Goal: Obtain resource: Download file/media

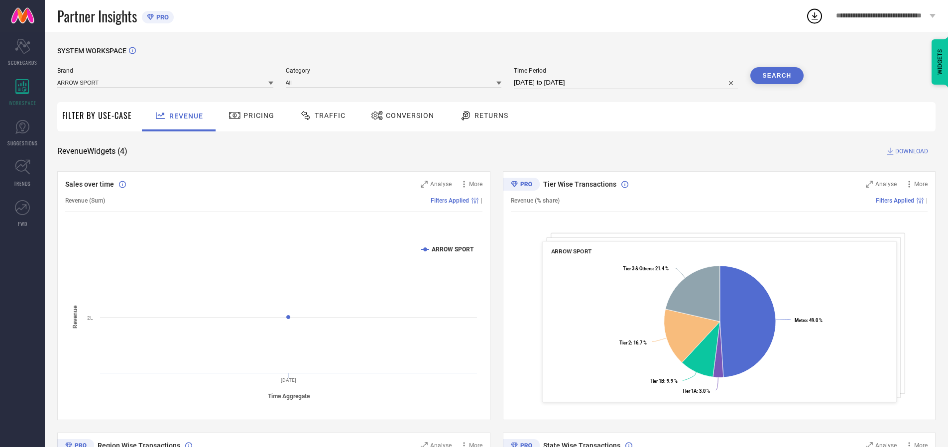
click at [320, 115] on span "Traffic" at bounding box center [330, 116] width 31 height 8
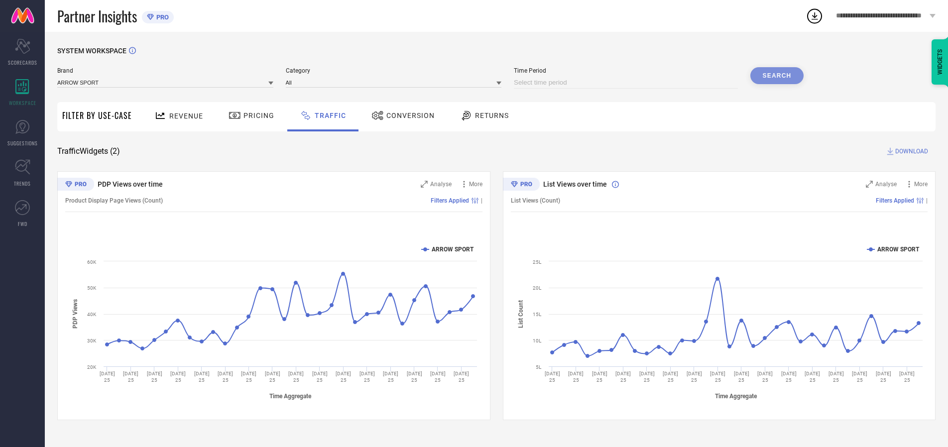
click at [627, 83] on input at bounding box center [626, 83] width 224 height 12
select select "8"
select select "2025"
select select "9"
select select "2025"
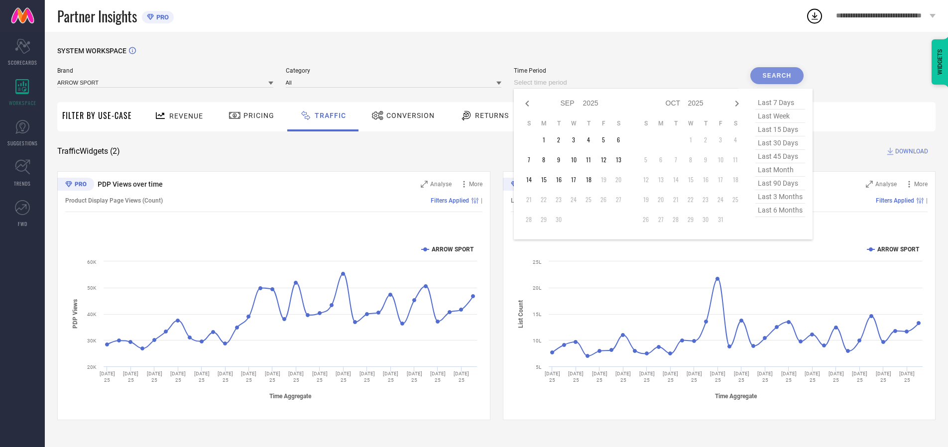
click at [591, 180] on td "18" at bounding box center [588, 179] width 15 height 15
type input "[DATE] to [DATE]"
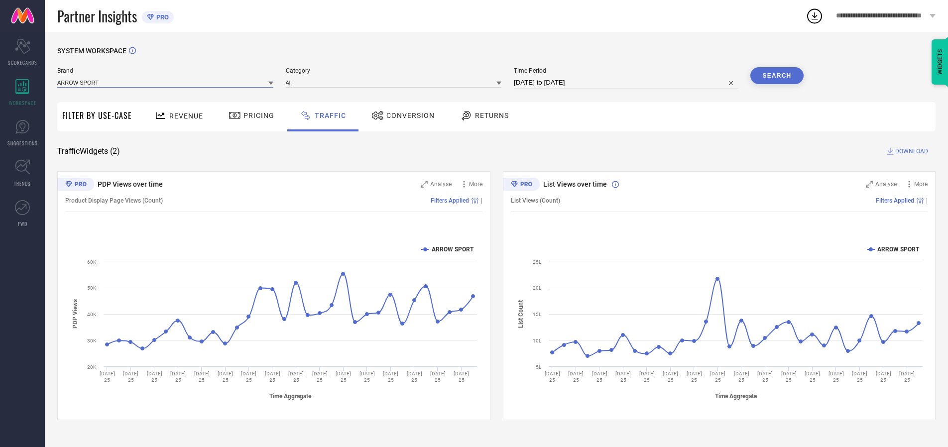
click at [166, 82] on input at bounding box center [165, 82] width 216 height 10
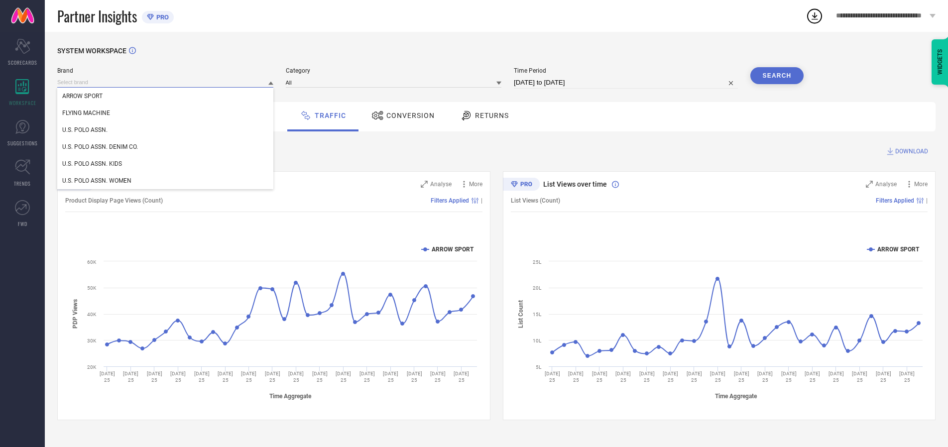
click at [166, 82] on input at bounding box center [165, 82] width 216 height 10
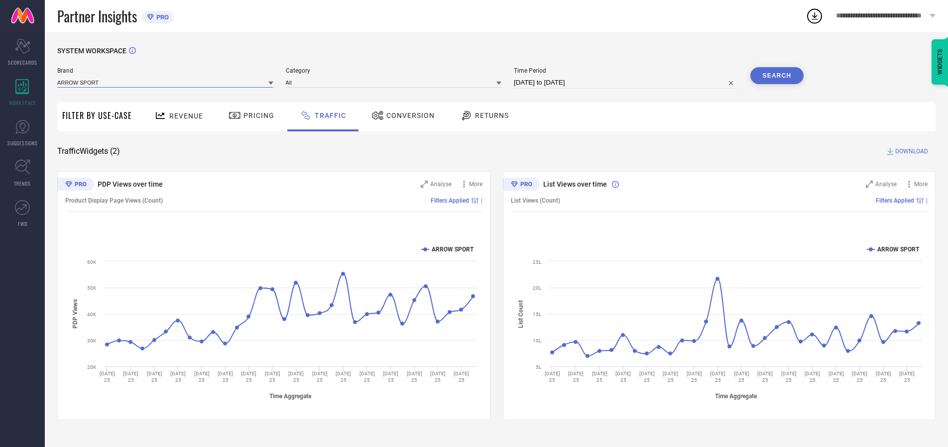
click at [166, 82] on input at bounding box center [165, 82] width 216 height 10
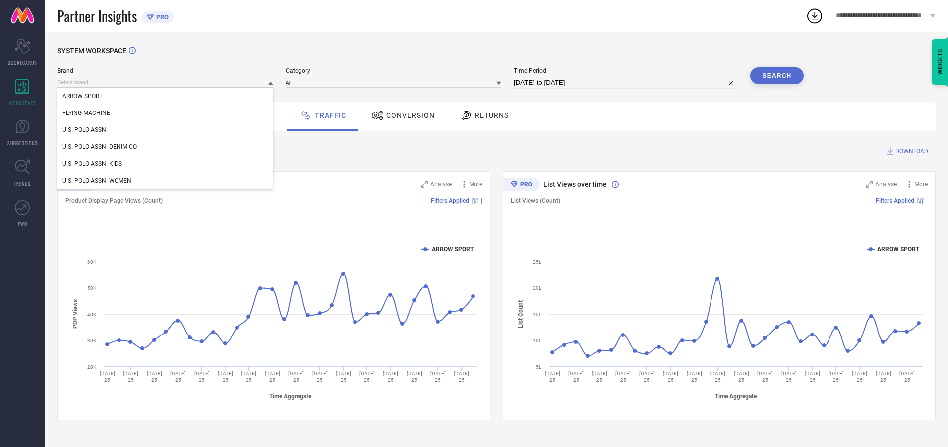
click at [166, 130] on div "U.S. POLO ASSN." at bounding box center [165, 129] width 216 height 17
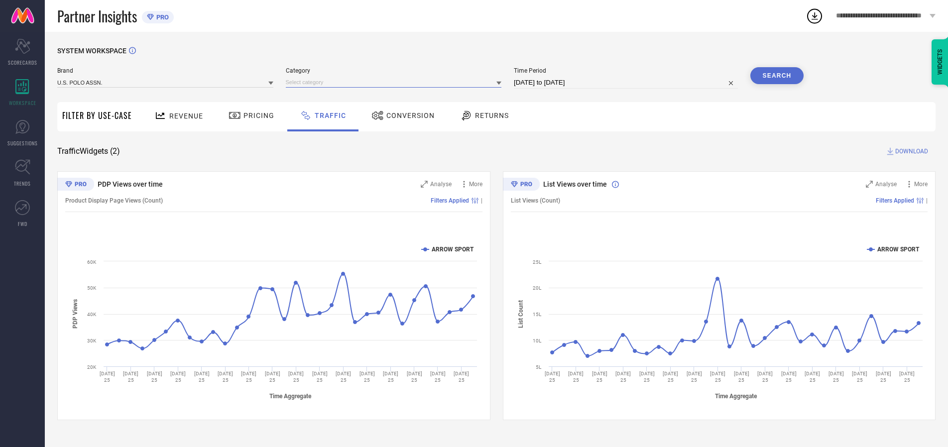
click at [396, 82] on input at bounding box center [394, 82] width 216 height 10
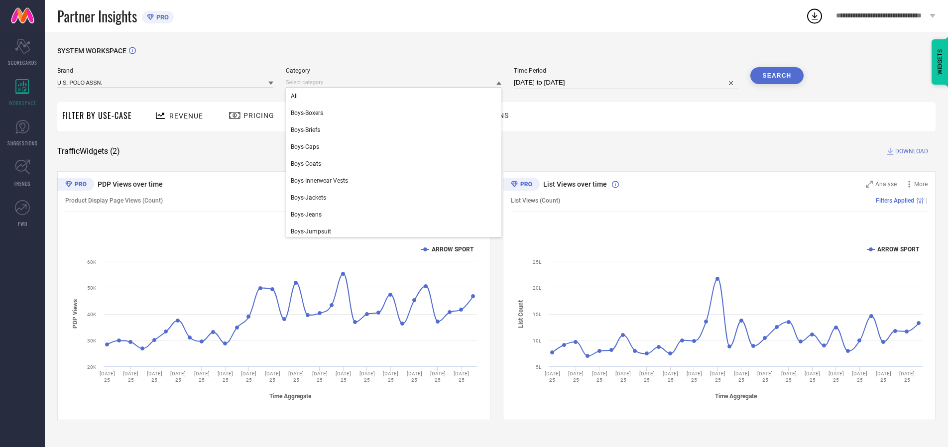
click at [396, 96] on div "All" at bounding box center [394, 96] width 216 height 17
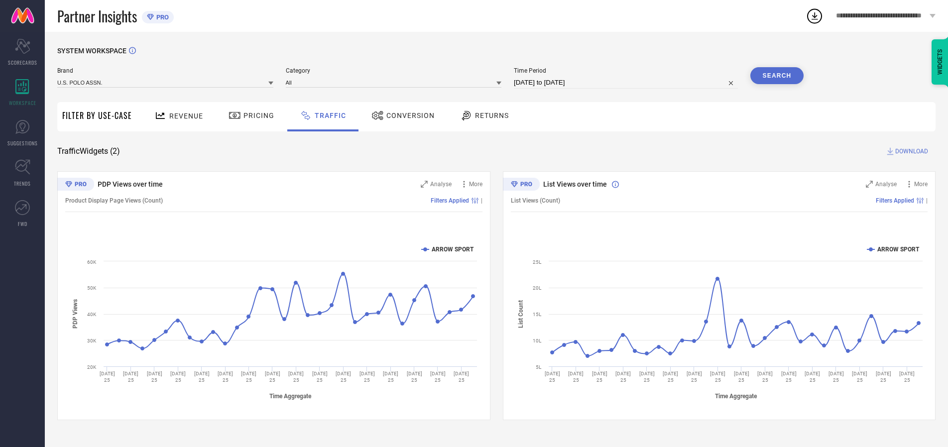
click at [777, 76] on button "Search" at bounding box center [777, 75] width 54 height 17
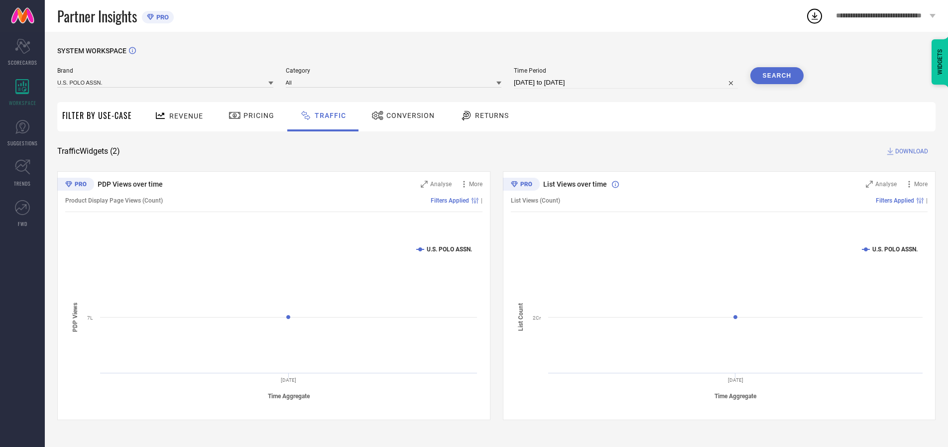
click at [910, 151] on span "DOWNLOAD" at bounding box center [911, 151] width 33 height 10
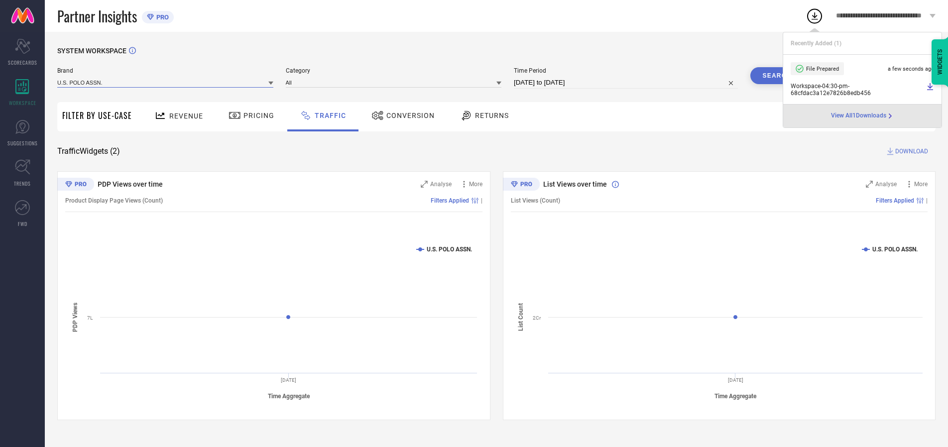
click at [166, 82] on input at bounding box center [165, 82] width 216 height 10
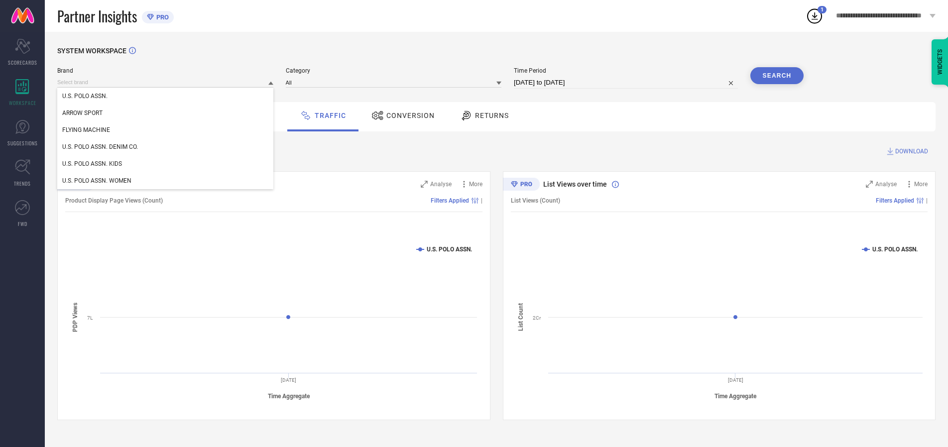
click at [166, 147] on div "U.S. POLO ASSN. DENIM CO." at bounding box center [165, 146] width 216 height 17
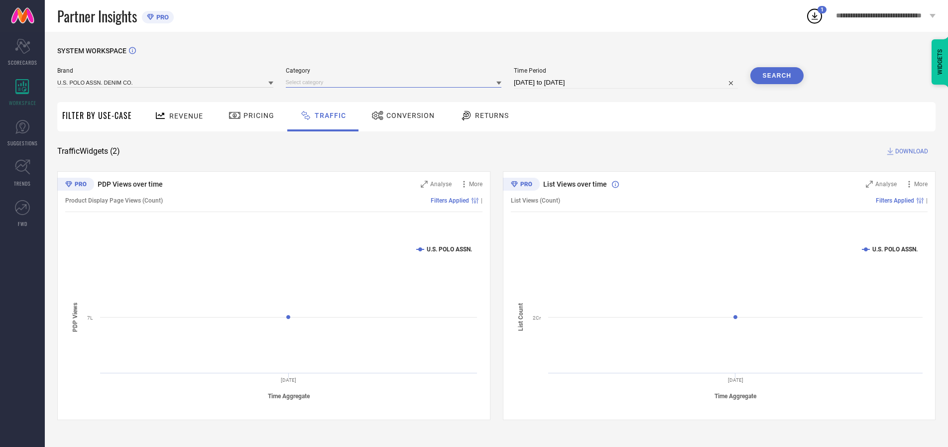
click at [396, 82] on input at bounding box center [394, 82] width 216 height 10
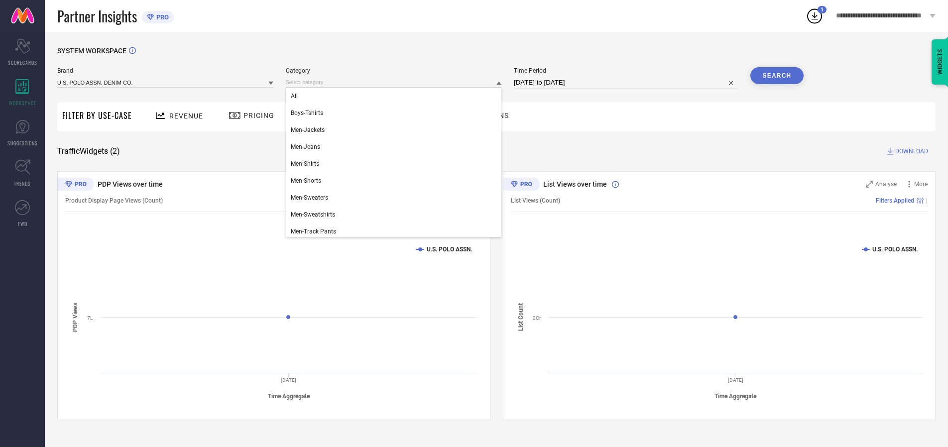
click at [396, 96] on div "All" at bounding box center [394, 96] width 216 height 17
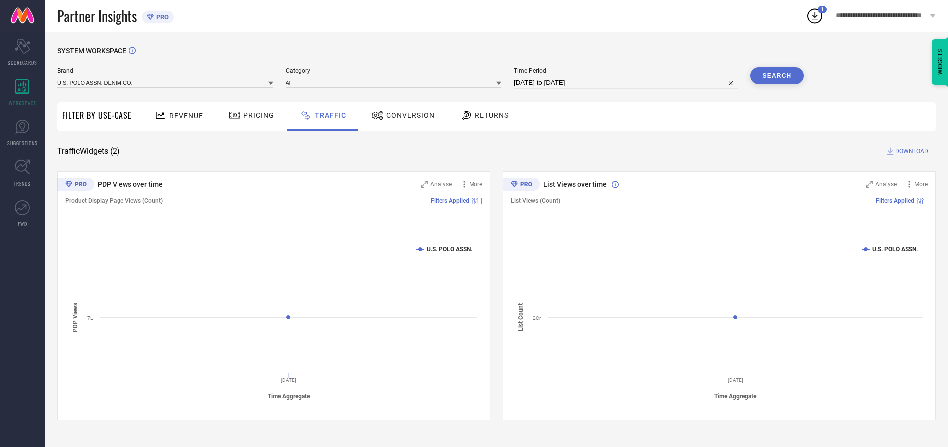
click at [777, 76] on button "Search" at bounding box center [777, 75] width 54 height 17
click at [910, 151] on span "DOWNLOAD" at bounding box center [911, 151] width 33 height 10
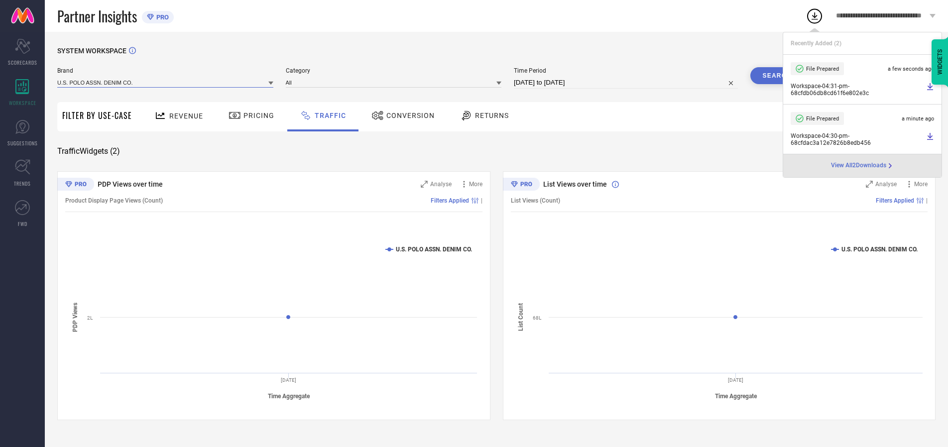
click at [166, 82] on input at bounding box center [165, 82] width 216 height 10
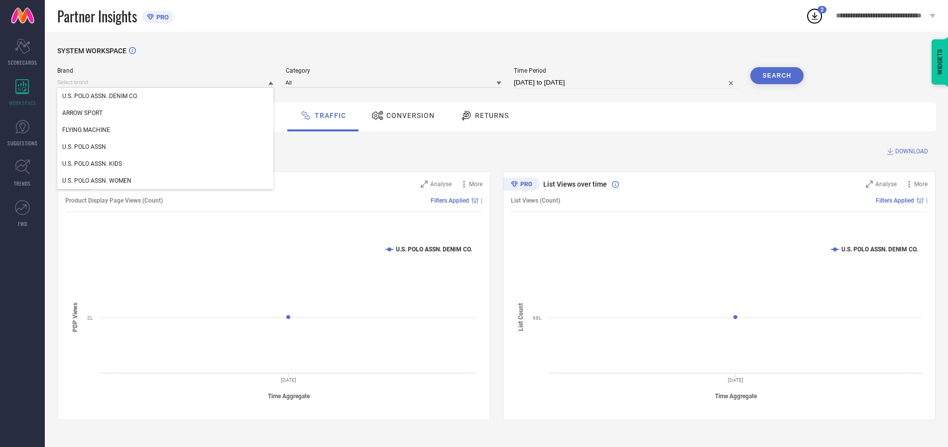
click at [166, 164] on div "U.S. POLO ASSN. KIDS" at bounding box center [165, 163] width 216 height 17
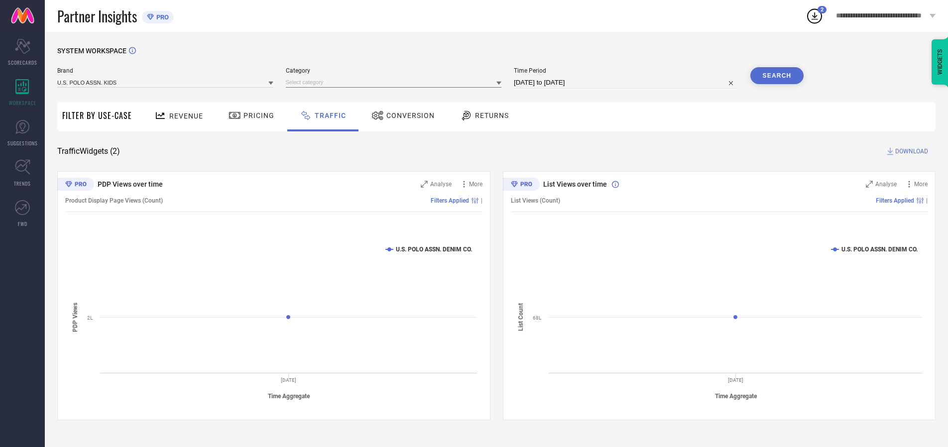
click at [396, 82] on input at bounding box center [394, 82] width 216 height 10
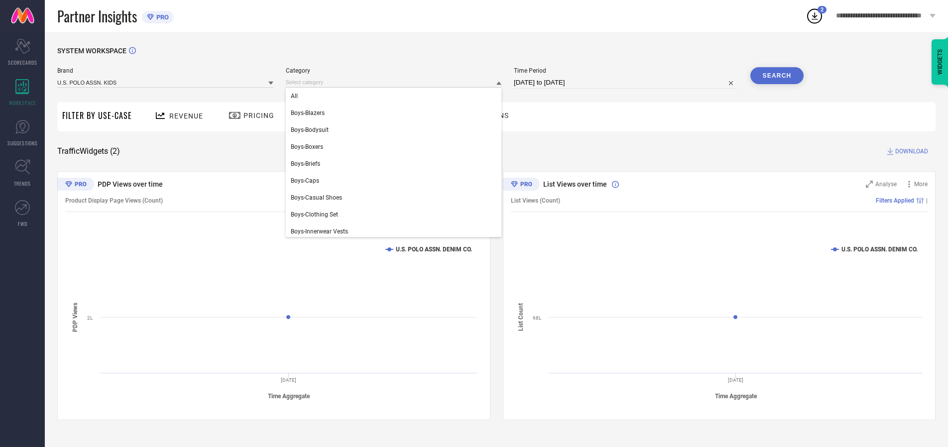
click at [396, 96] on div "All" at bounding box center [394, 96] width 216 height 17
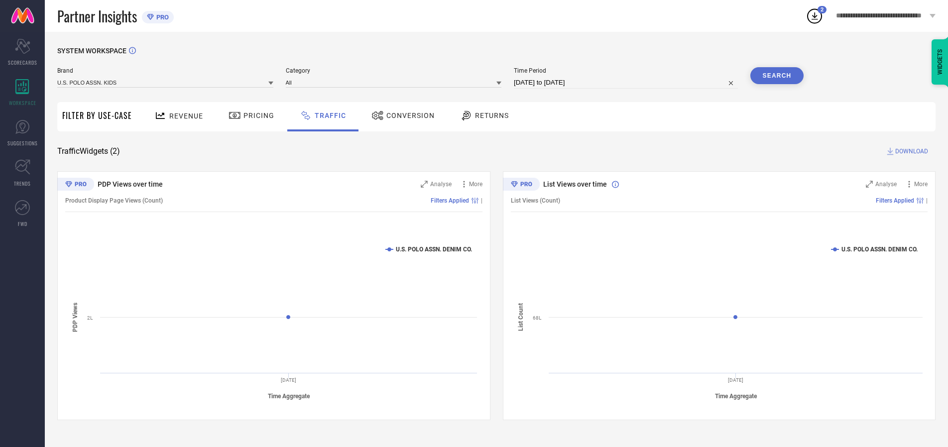
click at [777, 76] on button "Search" at bounding box center [777, 75] width 54 height 17
click at [910, 151] on span "DOWNLOAD" at bounding box center [911, 151] width 33 height 10
click at [166, 82] on input at bounding box center [165, 82] width 216 height 10
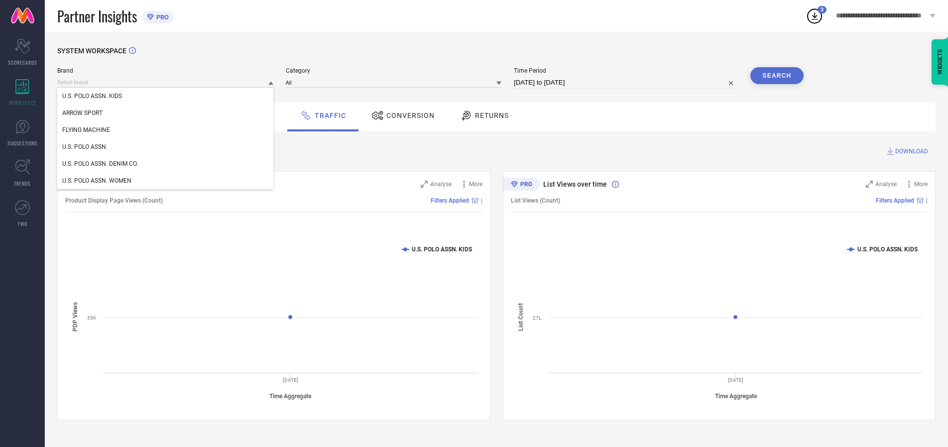
click at [166, 181] on div "U.S. POLO ASSN. WOMEN" at bounding box center [165, 180] width 216 height 17
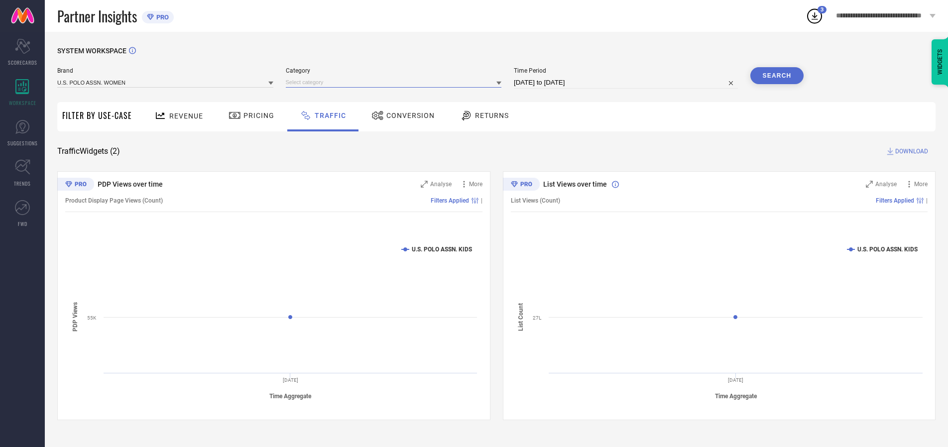
click at [396, 82] on input at bounding box center [394, 82] width 216 height 10
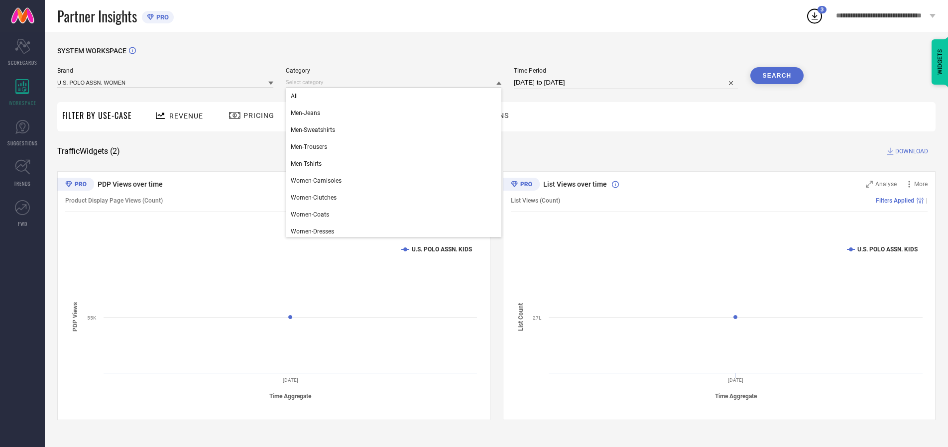
click at [396, 96] on div "All" at bounding box center [394, 96] width 216 height 17
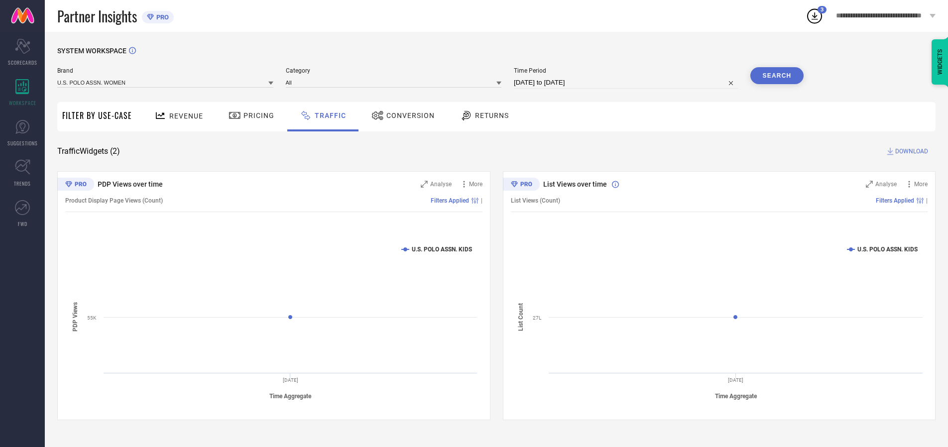
click at [777, 76] on button "Search" at bounding box center [777, 75] width 54 height 17
click at [910, 151] on span "DOWNLOAD" at bounding box center [911, 151] width 33 height 10
